Goal: Task Accomplishment & Management: Use online tool/utility

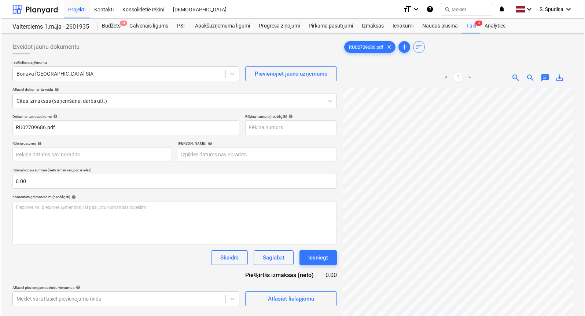
scroll to position [7, 53]
click at [472, 28] on div "Faili 3" at bounding box center [470, 26] width 18 height 15
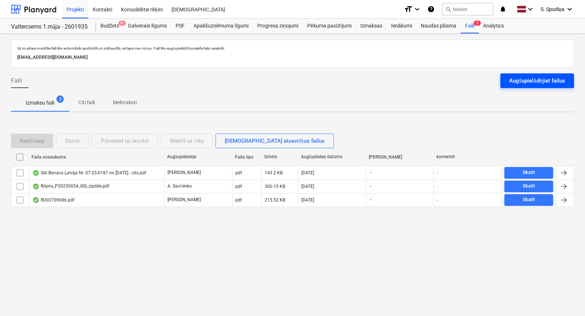
click at [530, 80] on div "Augšupielādējiet failus" at bounding box center [537, 81] width 56 height 10
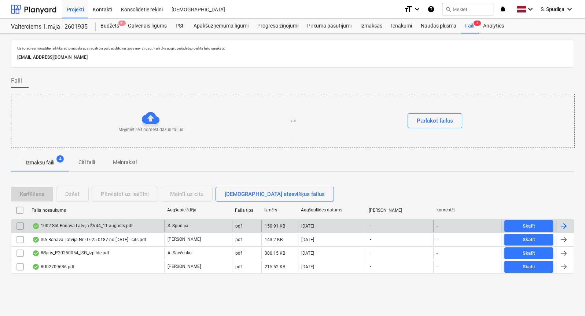
click at [73, 225] on div "1002 SIA Bonava Latvija ĒV44_11.augusts.pdf" at bounding box center [82, 226] width 100 height 6
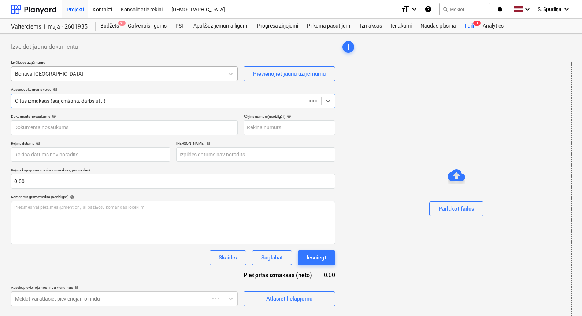
type input "1002"
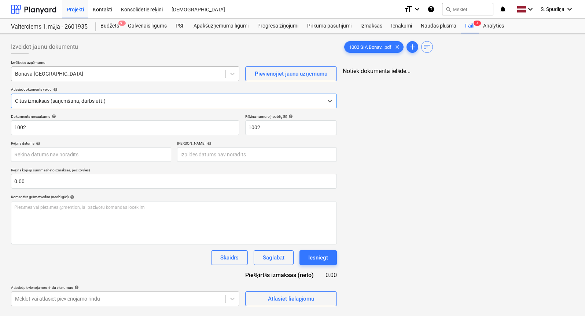
click at [91, 75] on div at bounding box center [118, 73] width 207 height 7
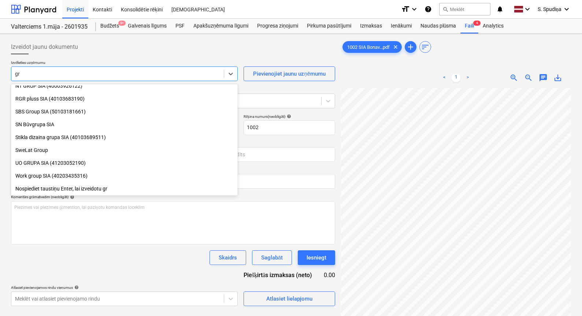
scroll to position [416, 0]
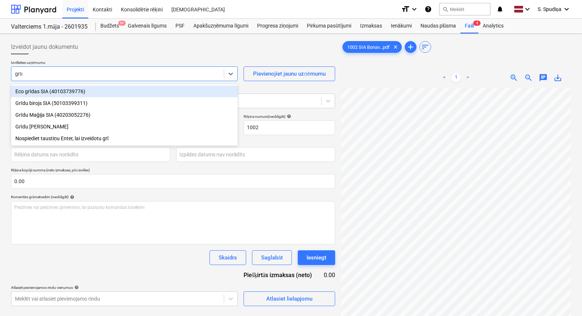
type input "grīdu"
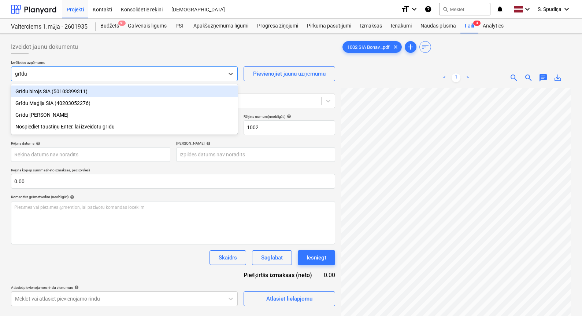
click at [73, 91] on div "Grīdu birojs SIA (50103399311)" at bounding box center [124, 91] width 227 height 12
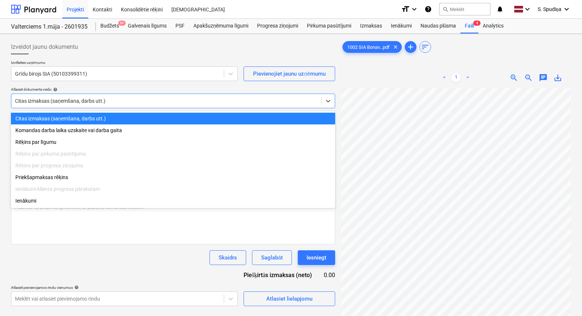
click at [72, 96] on div "Citas izmaksas (saņemšana, darbs utt.)" at bounding box center [166, 101] width 310 height 10
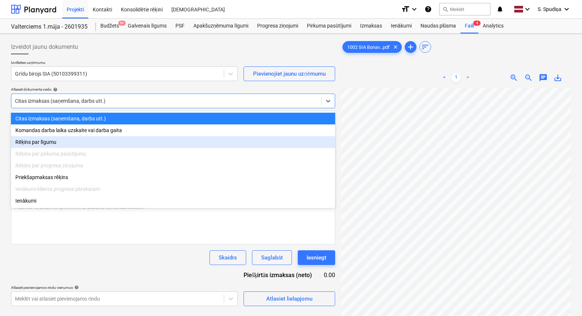
click at [53, 144] on div "Rēķins par līgumu" at bounding box center [173, 142] width 324 height 12
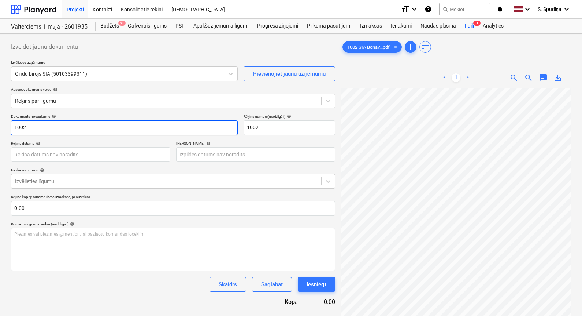
drag, startPoint x: 37, startPoint y: 128, endPoint x: -22, endPoint y: 133, distance: 59.2
click at [0, 133] on html "Projekti Kontakti Konsolidētie rēķini Iesūtne format_size keyboard_arrow_down h…" at bounding box center [291, 158] width 582 height 316
drag, startPoint x: -8, startPoint y: 127, endPoint x: -34, endPoint y: 129, distance: 26.5
click at [0, 129] on html "Projekti Kontakti Konsolidētie rēķini Iesūtne format_size keyboard_arrow_down h…" at bounding box center [291, 158] width 582 height 316
type input "GB 1002"
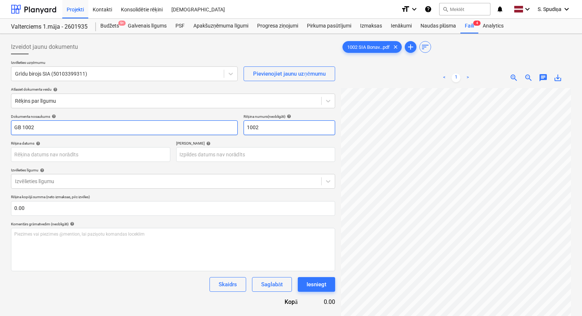
drag, startPoint x: 196, startPoint y: 130, endPoint x: 180, endPoint y: 130, distance: 15.8
click at [180, 130] on div "Dokumenta nosaukums help GB 1002 Rēķina numurs (neobligāti) help 1002" at bounding box center [173, 124] width 324 height 21
paste input "GB"
type input "GB 1002"
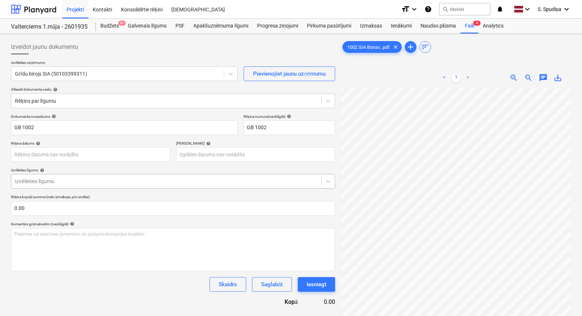
click at [59, 184] on div at bounding box center [166, 180] width 303 height 7
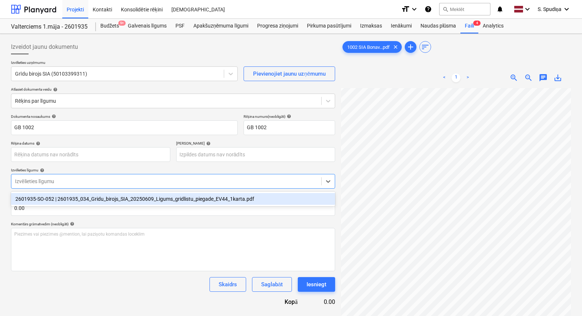
click at [58, 198] on div "2601935-SO-052 | 2601935_034_Gridu_birojs_SIA_20250609_Ligums_gridlistu_piegade…" at bounding box center [173, 199] width 324 height 12
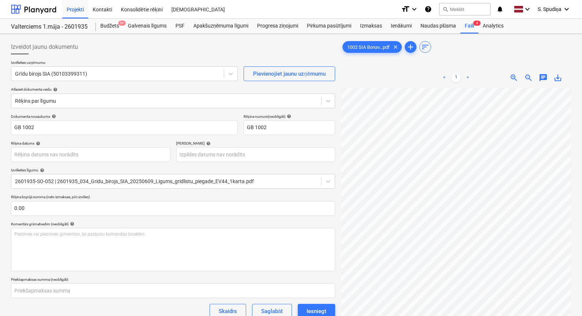
scroll to position [0, 15]
click at [58, 153] on body "Projekti Kontakti Konsolidētie rēķini Iesūtne format_size keyboard_arrow_down h…" at bounding box center [291, 158] width 582 height 316
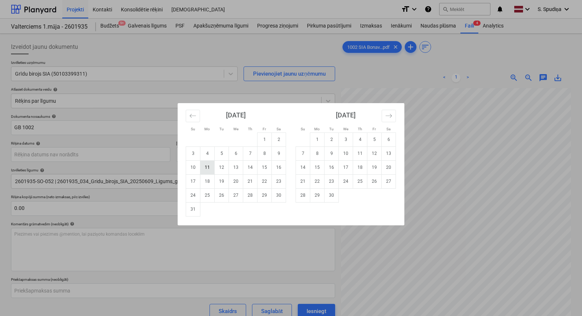
click at [203, 168] on td "11" at bounding box center [207, 167] width 14 height 14
type input "[DATE]"
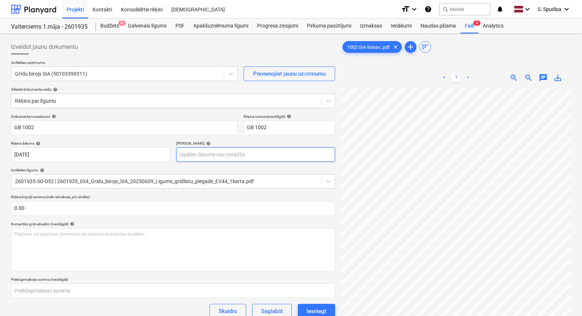
scroll to position [33, 101]
click at [192, 157] on body "Projekti Kontakti Konsolidētie rēķini Iesūtne format_size keyboard_arrow_down h…" at bounding box center [291, 158] width 582 height 316
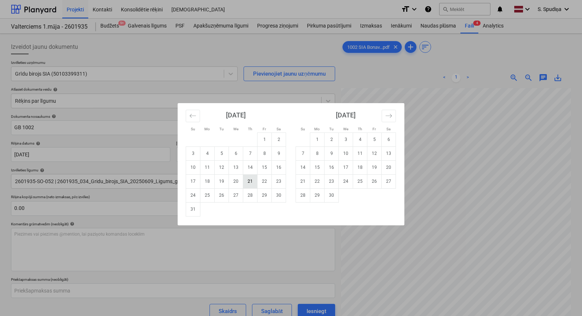
click at [254, 183] on td "21" at bounding box center [250, 181] width 14 height 14
type input "[DATE]"
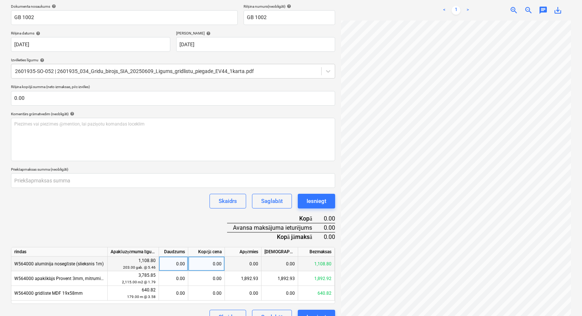
scroll to position [95, 96]
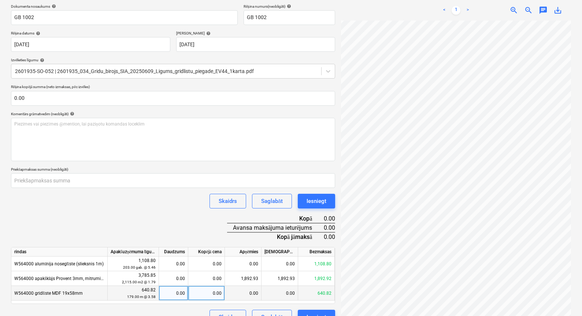
click at [212, 293] on div "0.00" at bounding box center [206, 293] width 37 height 15
type input "320.41"
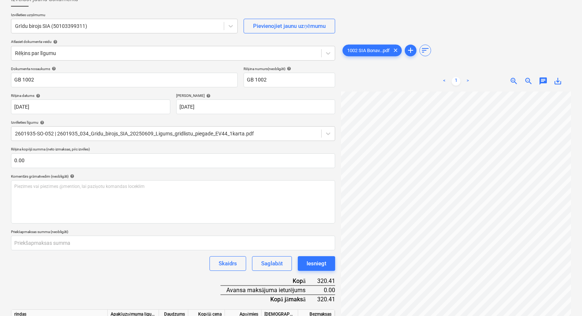
scroll to position [124, 0]
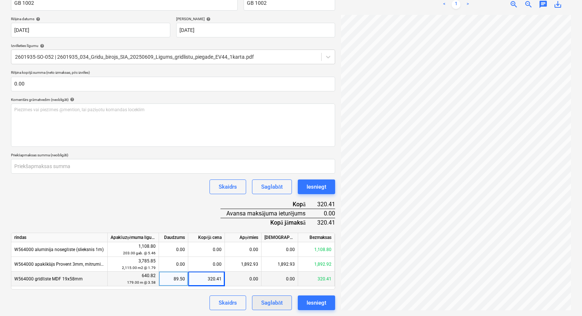
click at [272, 299] on div "Saglabāt" at bounding box center [272, 303] width 22 height 10
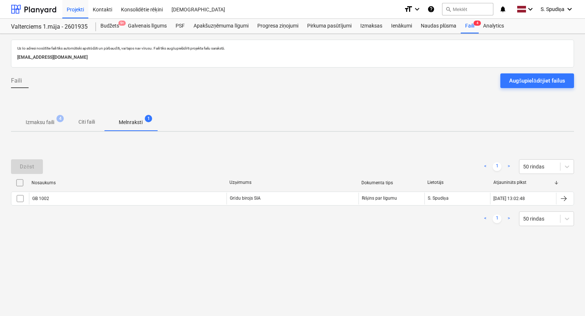
click at [40, 125] on p "Izmaksu faili" at bounding box center [40, 122] width 29 height 8
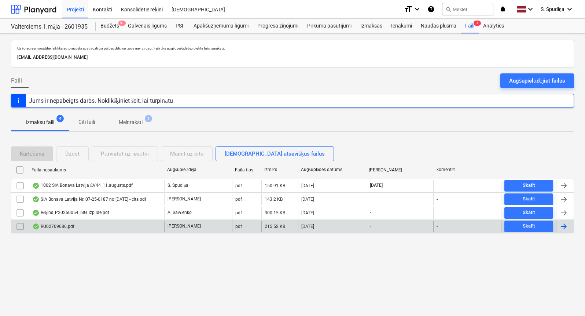
click at [82, 225] on div "RU02709686.pdf" at bounding box center [96, 226] width 135 height 12
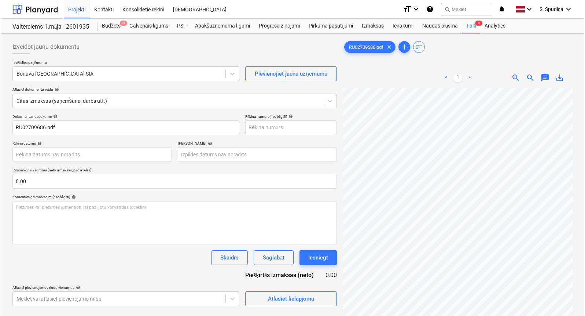
scroll to position [0, 101]
click at [292, 298] on div "Atlasiet lielapjomu" at bounding box center [289, 299] width 46 height 10
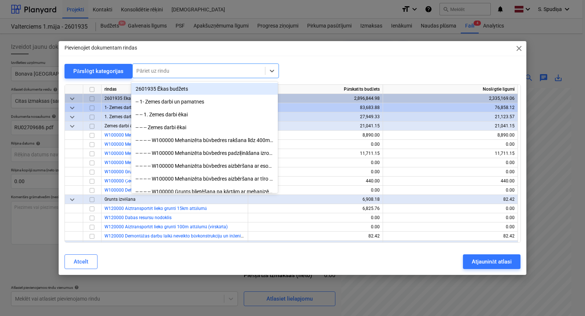
click at [186, 72] on div at bounding box center [198, 70] width 125 height 7
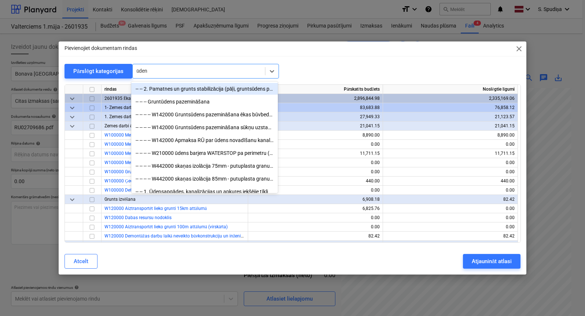
type input "ūdens"
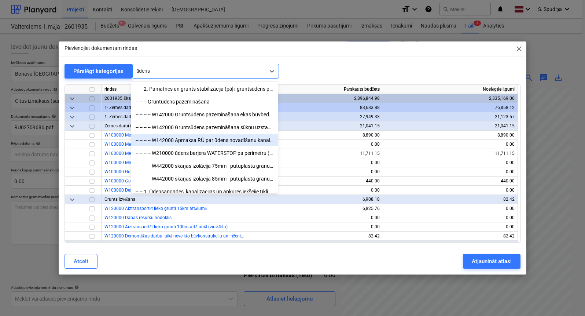
click at [203, 139] on div "-- -- -- -- W142000 Apmaksa RŪ par ūdens novadīšanu kanalizācijā (10l/sek., 50%…" at bounding box center [204, 140] width 147 height 12
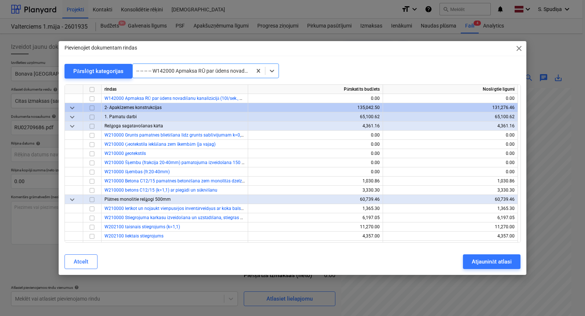
scroll to position [220, 0]
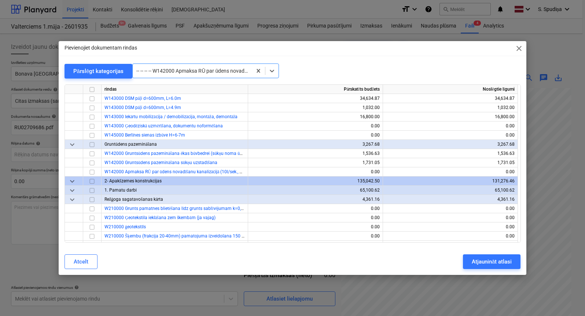
click at [184, 71] on div at bounding box center [192, 70] width 112 height 7
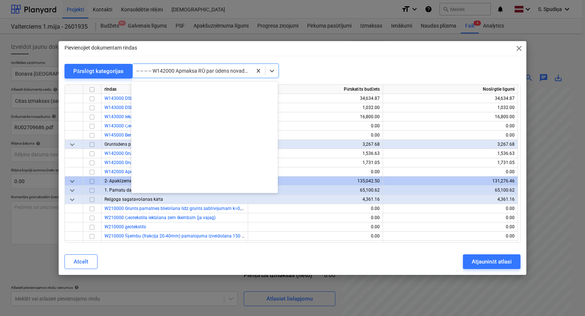
scroll to position [410, 0]
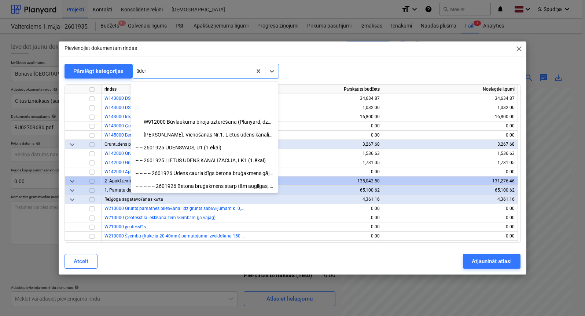
type input "ūdens"
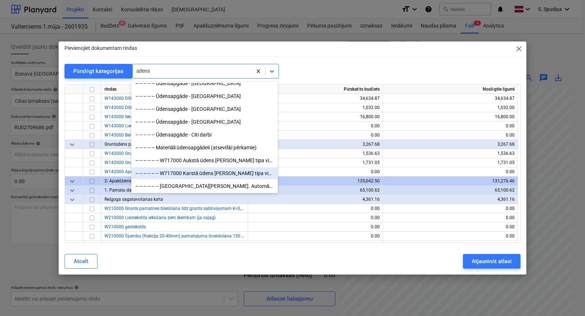
scroll to position [183, 0]
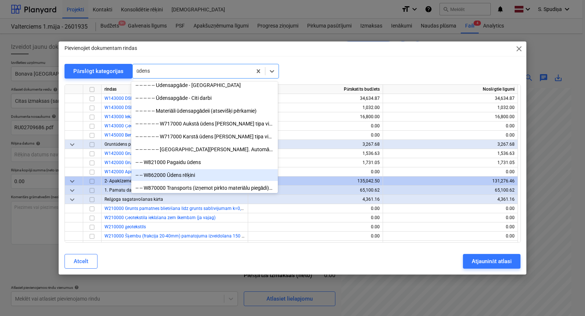
click at [196, 174] on div "-- -- W862000 Ūdens rēķini" at bounding box center [204, 175] width 147 height 12
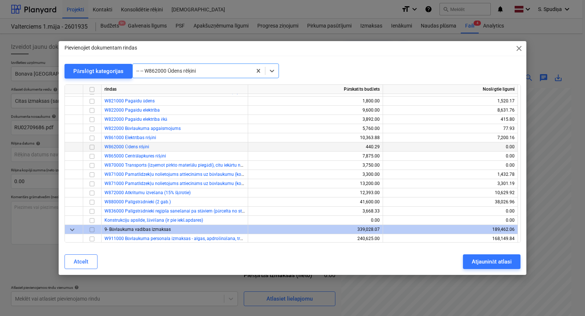
scroll to position [6496, 0]
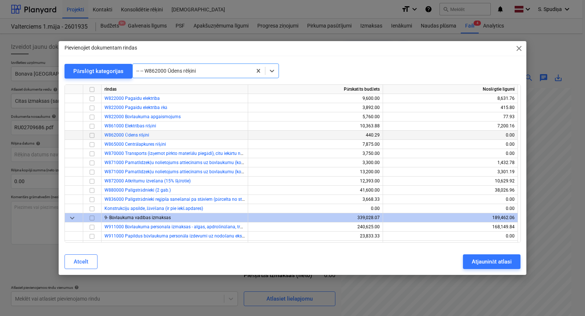
click at [92, 137] on input "checkbox" at bounding box center [92, 135] width 9 height 9
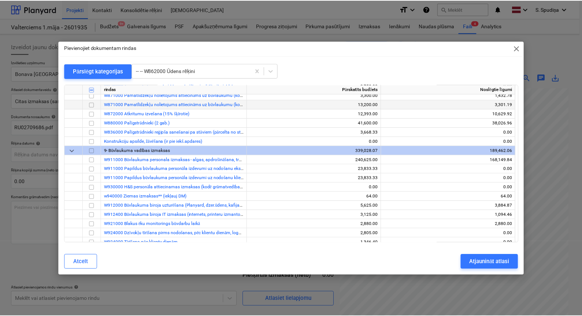
scroll to position [6570, 0]
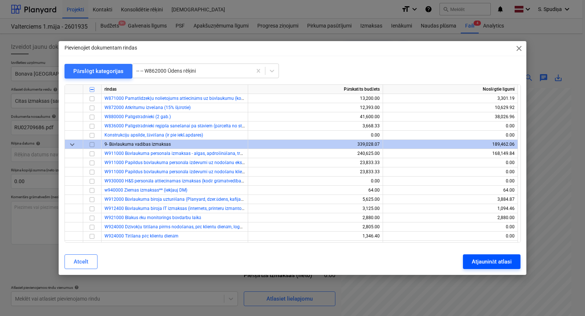
click at [473, 261] on div "Atjaunināt atlasi" at bounding box center [492, 262] width 40 height 10
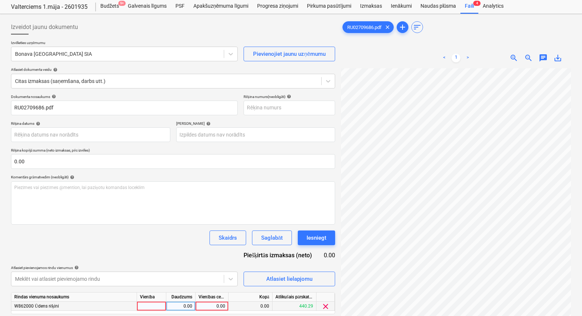
scroll to position [37, 0]
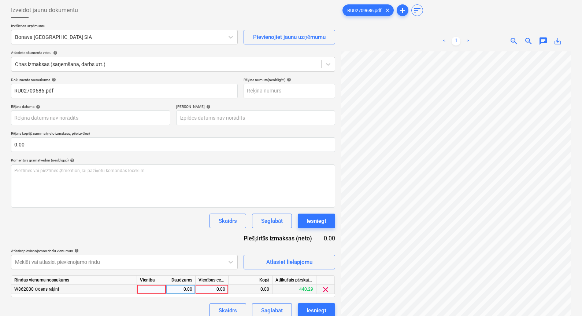
click at [212, 290] on div "0.00" at bounding box center [212, 288] width 27 height 9
type input "30.72"
click at [80, 36] on div at bounding box center [117, 36] width 205 height 7
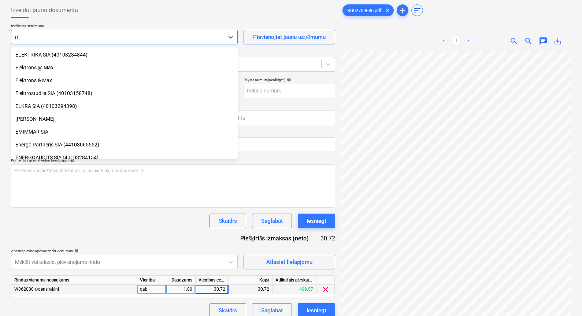
scroll to position [159, 0]
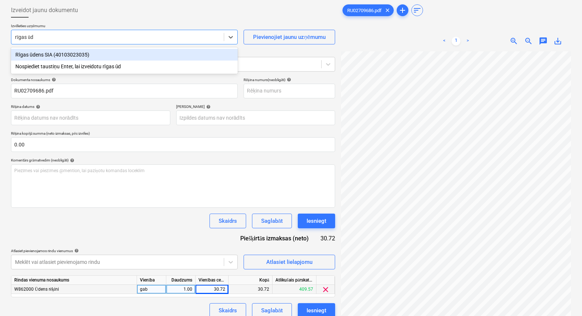
type input "rīgas ūde"
click at [31, 54] on div "Rīgas ūdens SIA (40103023035)" at bounding box center [124, 55] width 227 height 12
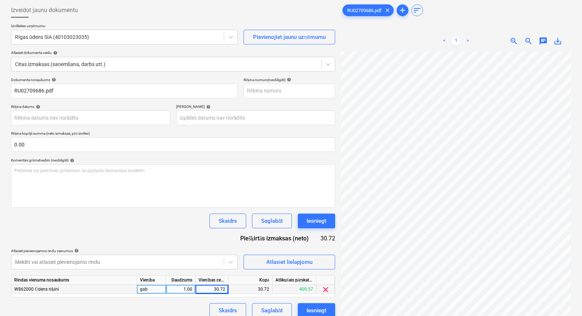
scroll to position [11, 69]
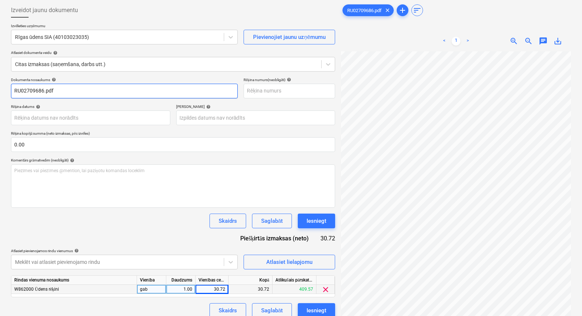
click at [65, 91] on input "RU02709686.pdf" at bounding box center [124, 91] width 227 height 15
drag, startPoint x: 65, startPoint y: 91, endPoint x: -57, endPoint y: 88, distance: 121.4
click at [0, 88] on html "Projekti Kontakti Konsolidētie rēķini Iesūtne format_size keyboard_arrow_down h…" at bounding box center [291, 121] width 582 height 316
type input "RU02709686"
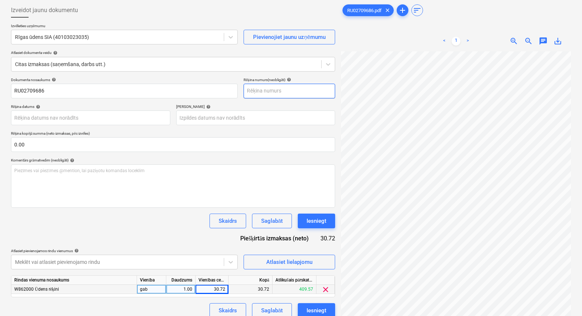
click at [273, 90] on input "text" at bounding box center [290, 91] width 92 height 15
paste input "RU02709686"
type input "RU02709686"
click at [69, 118] on body "Projekti Kontakti Konsolidētie rēķini Iesūtne format_size keyboard_arrow_down h…" at bounding box center [291, 121] width 582 height 316
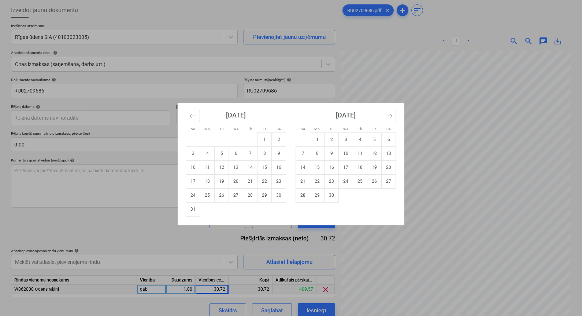
click at [196, 118] on button "Move backward to switch to the previous month." at bounding box center [193, 116] width 14 height 12
click at [254, 197] on td "31" at bounding box center [250, 195] width 14 height 14
type input "[DATE]"
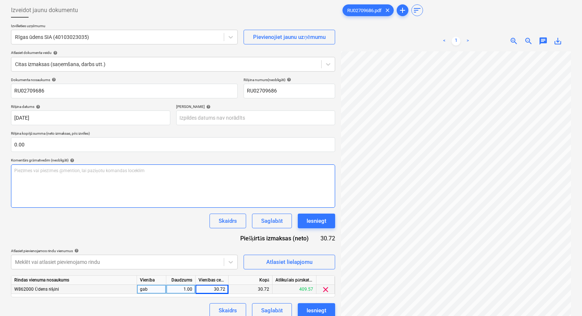
scroll to position [10, 92]
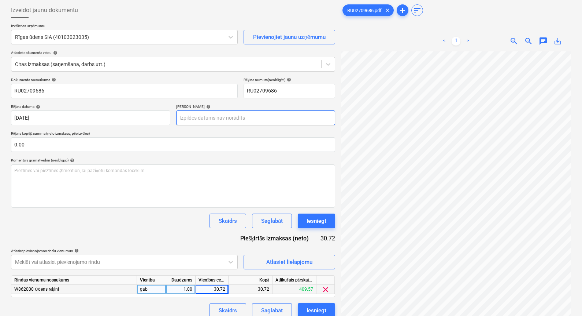
click at [238, 117] on body "Projekti Kontakti Konsolidētie rēķini Iesūtne format_size keyboard_arrow_down h…" at bounding box center [291, 121] width 582 height 316
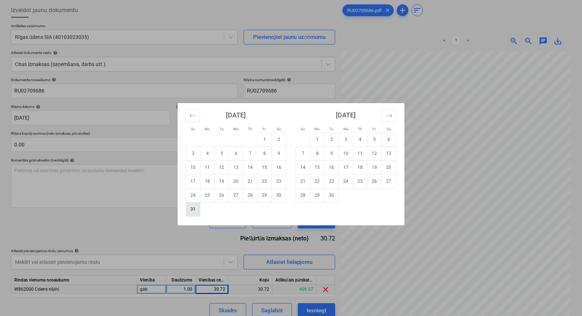
click at [190, 208] on td "31" at bounding box center [193, 209] width 14 height 14
type input "[DATE]"
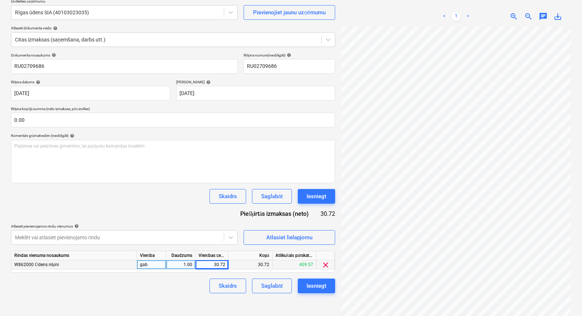
scroll to position [73, 0]
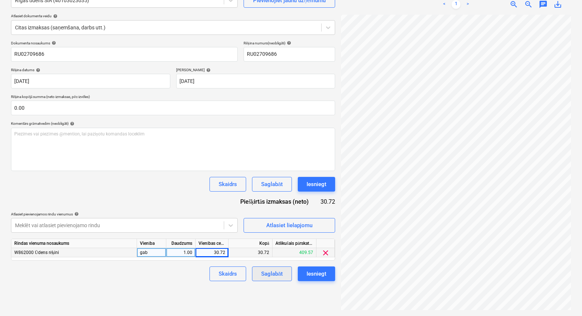
click at [270, 271] on div "Saglabāt" at bounding box center [272, 274] width 22 height 10
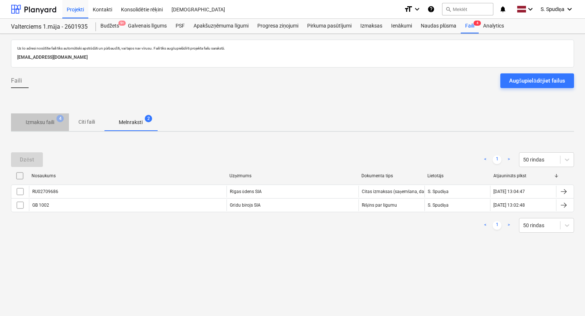
click at [36, 126] on span "Izmaksu faili 4" at bounding box center [40, 121] width 58 height 13
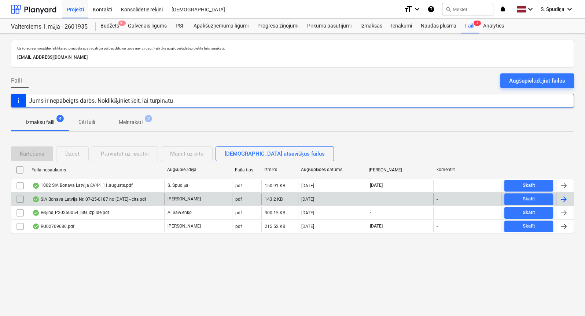
click at [60, 199] on div "SIA Bonava Latvija Nr. 07-25-0187 no [DATE] - cits.pdf" at bounding box center [89, 199] width 114 height 6
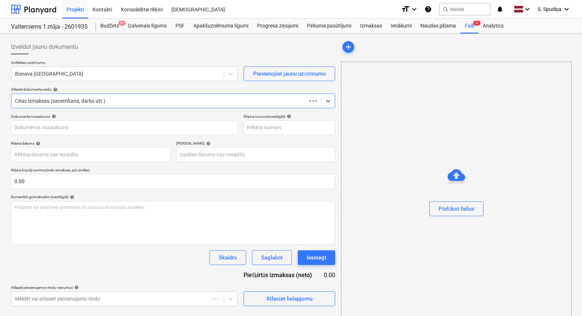
type input "40103423984"
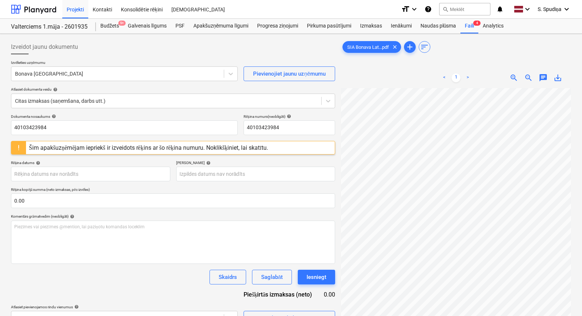
scroll to position [38, 45]
click at [108, 77] on div at bounding box center [117, 73] width 205 height 7
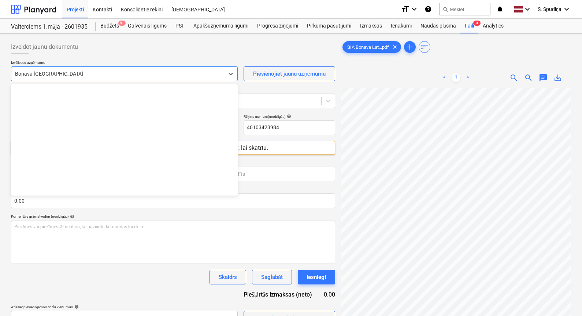
scroll to position [1321, 0]
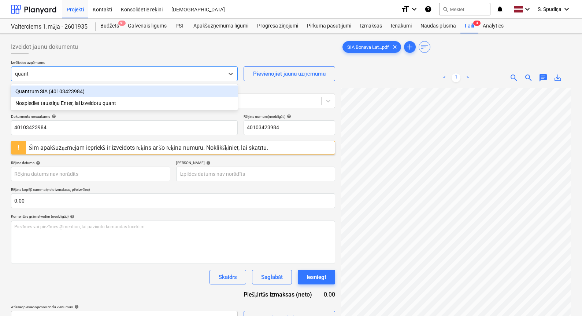
type input "quantr"
click at [85, 88] on div "Quantrum SIA (40103423984)" at bounding box center [124, 91] width 227 height 12
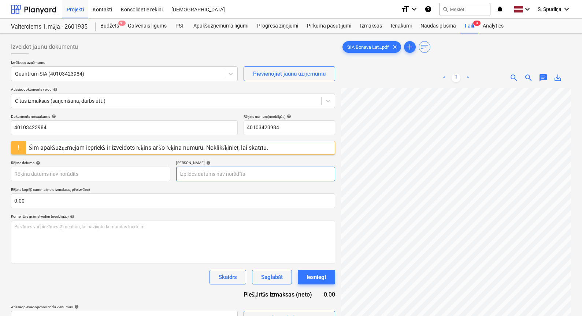
scroll to position [22, 44]
drag, startPoint x: 34, startPoint y: 129, endPoint x: -26, endPoint y: 129, distance: 59.7
click at [0, 129] on html "Projekti Kontakti Konsolidētie rēķini Iesūtne format_size keyboard_arrow_down h…" at bounding box center [291, 158] width 582 height 316
drag, startPoint x: -25, startPoint y: 132, endPoint x: -57, endPoint y: 135, distance: 32.4
click at [0, 135] on html "Projekti Kontakti Konsolidētie rēķini Iesūtne format_size keyboard_arrow_down h…" at bounding box center [291, 158] width 582 height 316
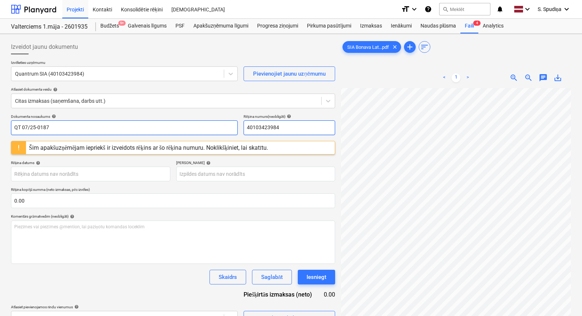
type input "QT 07/25-0187"
drag, startPoint x: 304, startPoint y: 127, endPoint x: 177, endPoint y: 133, distance: 127.7
click at [177, 133] on div "Dokumenta nosaukums help QT 07/25-0187 Rēķina numurs (neobligāti) help 40103423…" at bounding box center [173, 124] width 324 height 21
paste input "QT 07/25-0187"
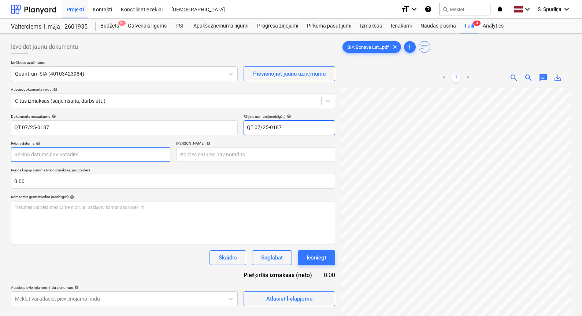
type input "QT 07/25-0187"
click at [74, 155] on body "Projekti Kontakti Konsolidētie rēķini Iesūtne format_size keyboard_arrow_down h…" at bounding box center [291, 158] width 582 height 316
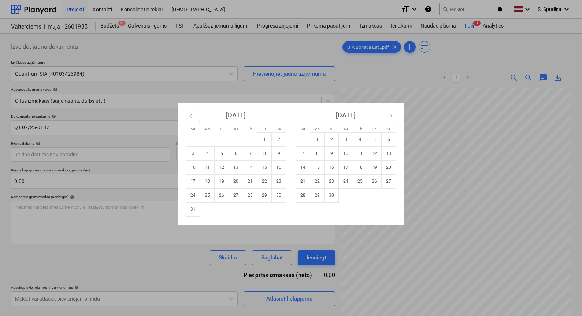
click at [196, 113] on button "Move backward to switch to the previous month." at bounding box center [193, 116] width 14 height 12
click at [248, 196] on td "31" at bounding box center [250, 195] width 14 height 14
type input "[DATE]"
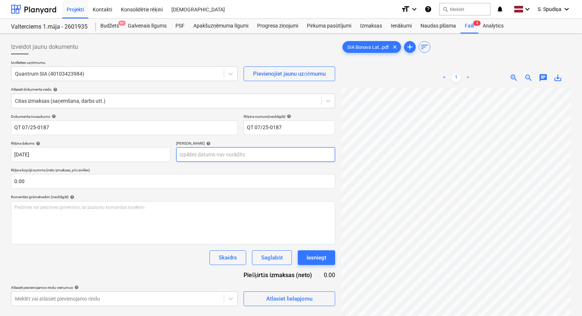
click at [227, 157] on body "Projekti Kontakti Konsolidētie rēķini Iesūtne format_size keyboard_arrow_down h…" at bounding box center [291, 158] width 582 height 316
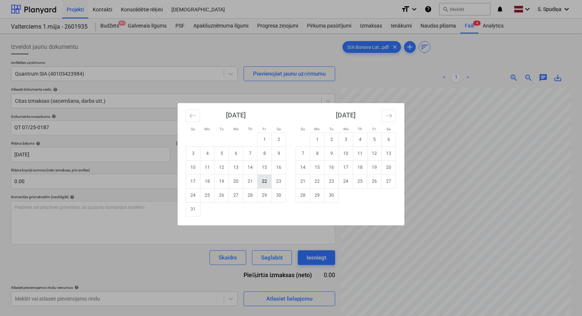
click at [264, 178] on td "22" at bounding box center [265, 181] width 14 height 14
type input "[DATE]"
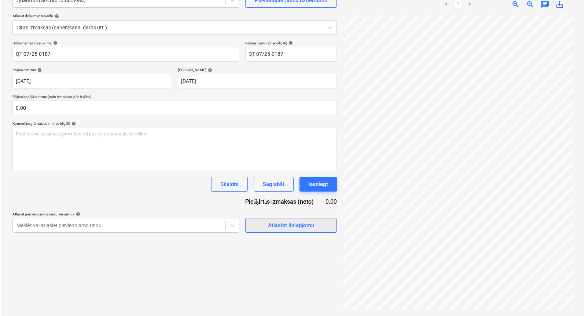
scroll to position [48, 18]
click at [312, 226] on div "Atlasiet lielapjomu" at bounding box center [289, 225] width 46 height 10
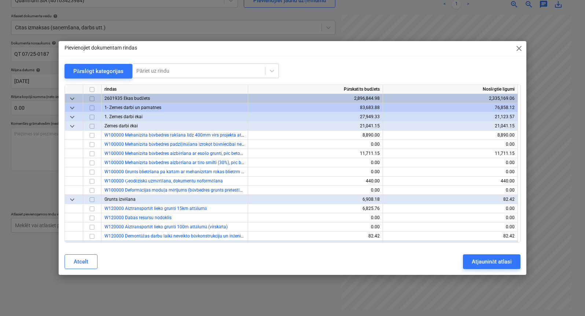
click at [179, 61] on div "Pievienojiet dokumentam rindas close Pārslēgt kategorijas Pāriet uz rindu rinda…" at bounding box center [293, 157] width 468 height 233
click at [179, 69] on div at bounding box center [198, 70] width 125 height 7
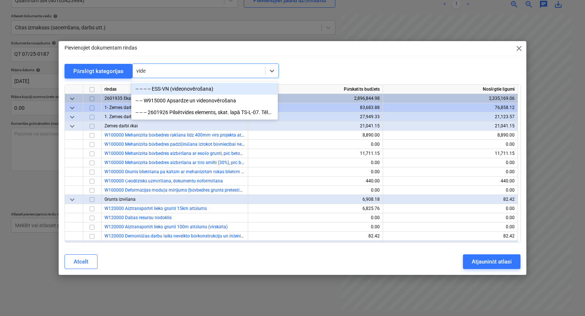
type input "video"
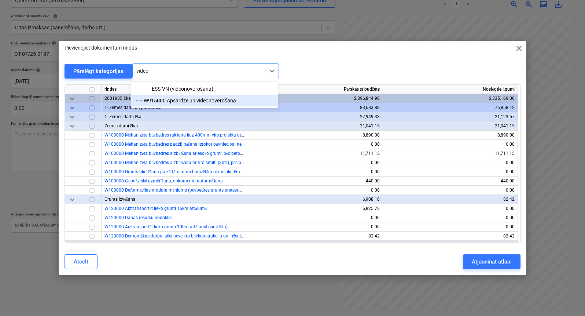
click at [181, 103] on div "-- -- W915000 Apsardze un videonovērošana" at bounding box center [204, 101] width 147 height 12
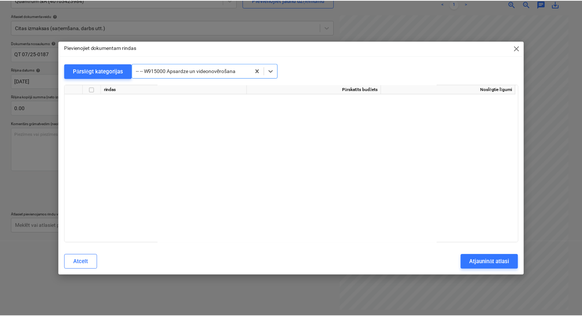
scroll to position [6753, 0]
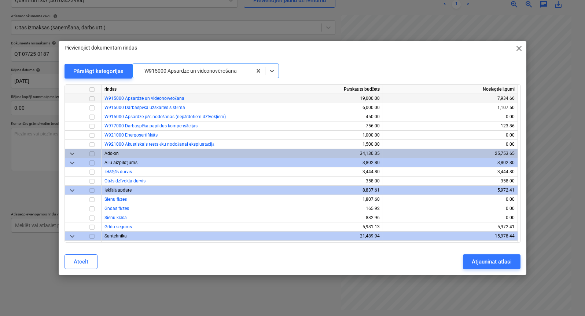
click at [93, 100] on input "checkbox" at bounding box center [92, 98] width 9 height 9
click at [471, 261] on button "Atjaunināt atlasi" at bounding box center [492, 261] width 58 height 15
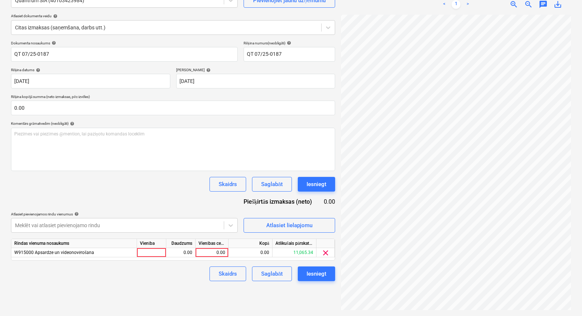
scroll to position [30, 101]
click at [214, 250] on div "0.00" at bounding box center [212, 252] width 27 height 9
type input "83.56"
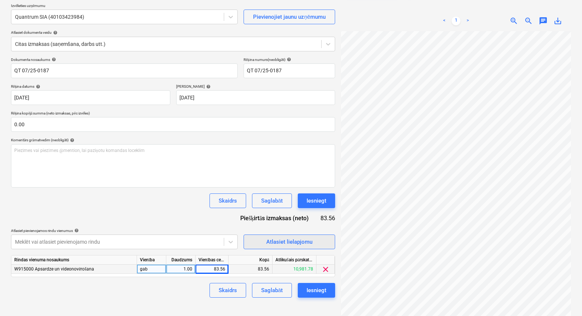
scroll to position [73, 0]
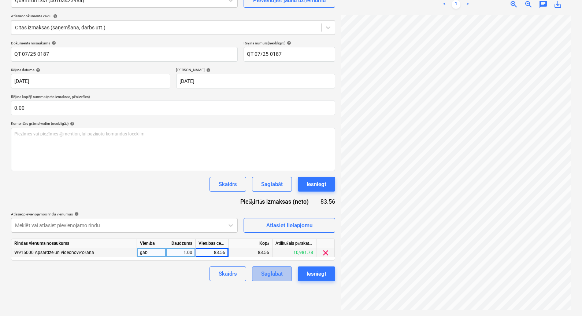
click at [273, 277] on div "Saglabāt" at bounding box center [272, 274] width 22 height 10
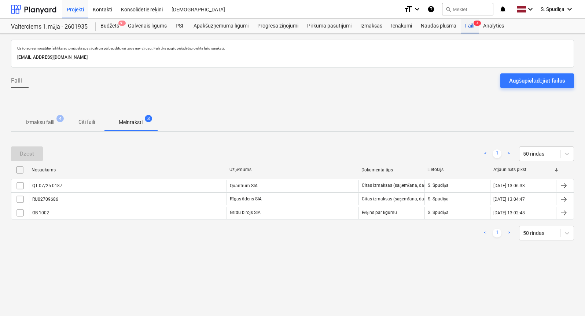
click at [470, 24] on div "Faili 4" at bounding box center [470, 26] width 18 height 15
